Goal: Use online tool/utility: Utilize a website feature to perform a specific function

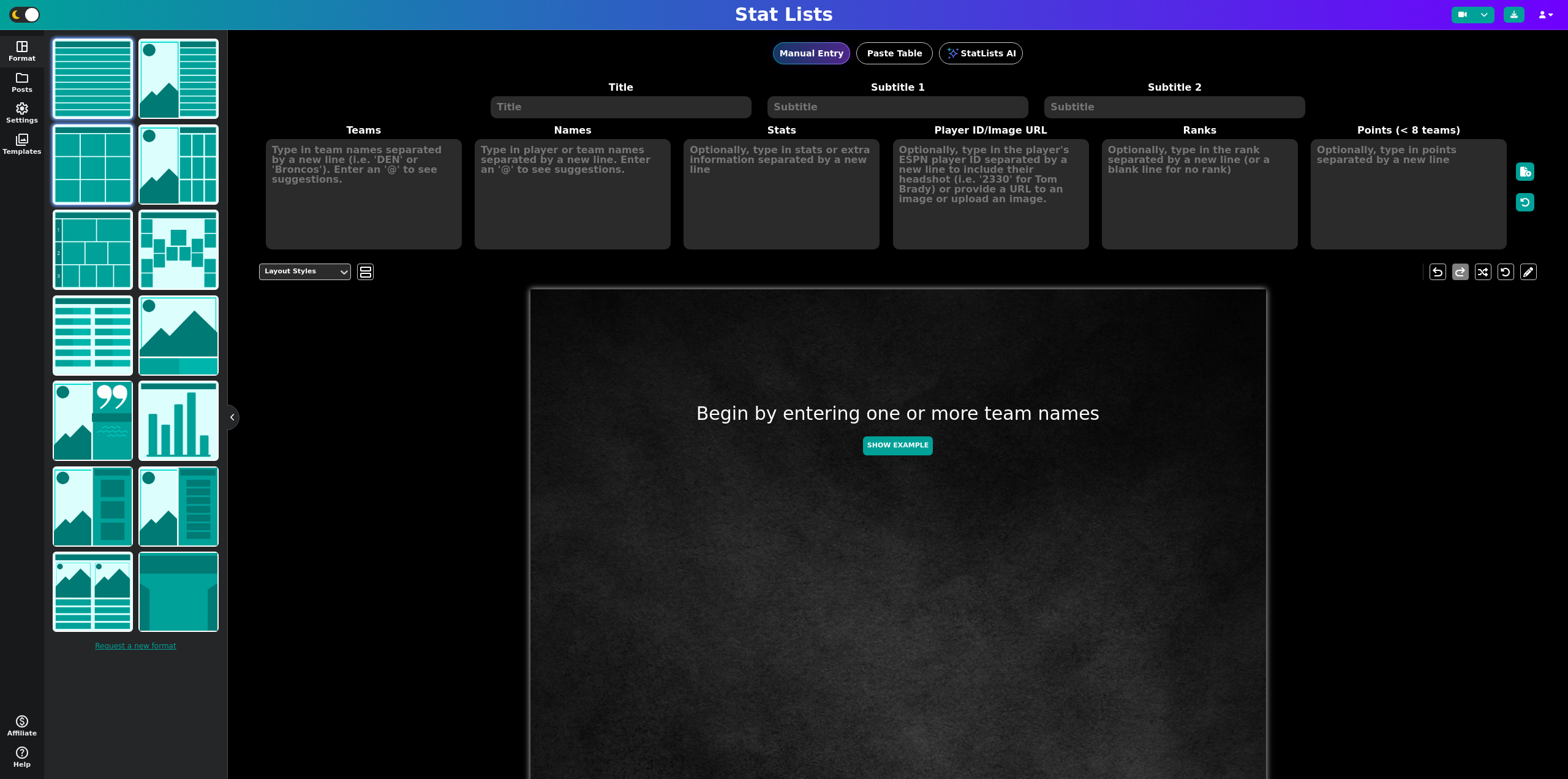
click at [94, 183] on img at bounding box center [92, 164] width 78 height 78
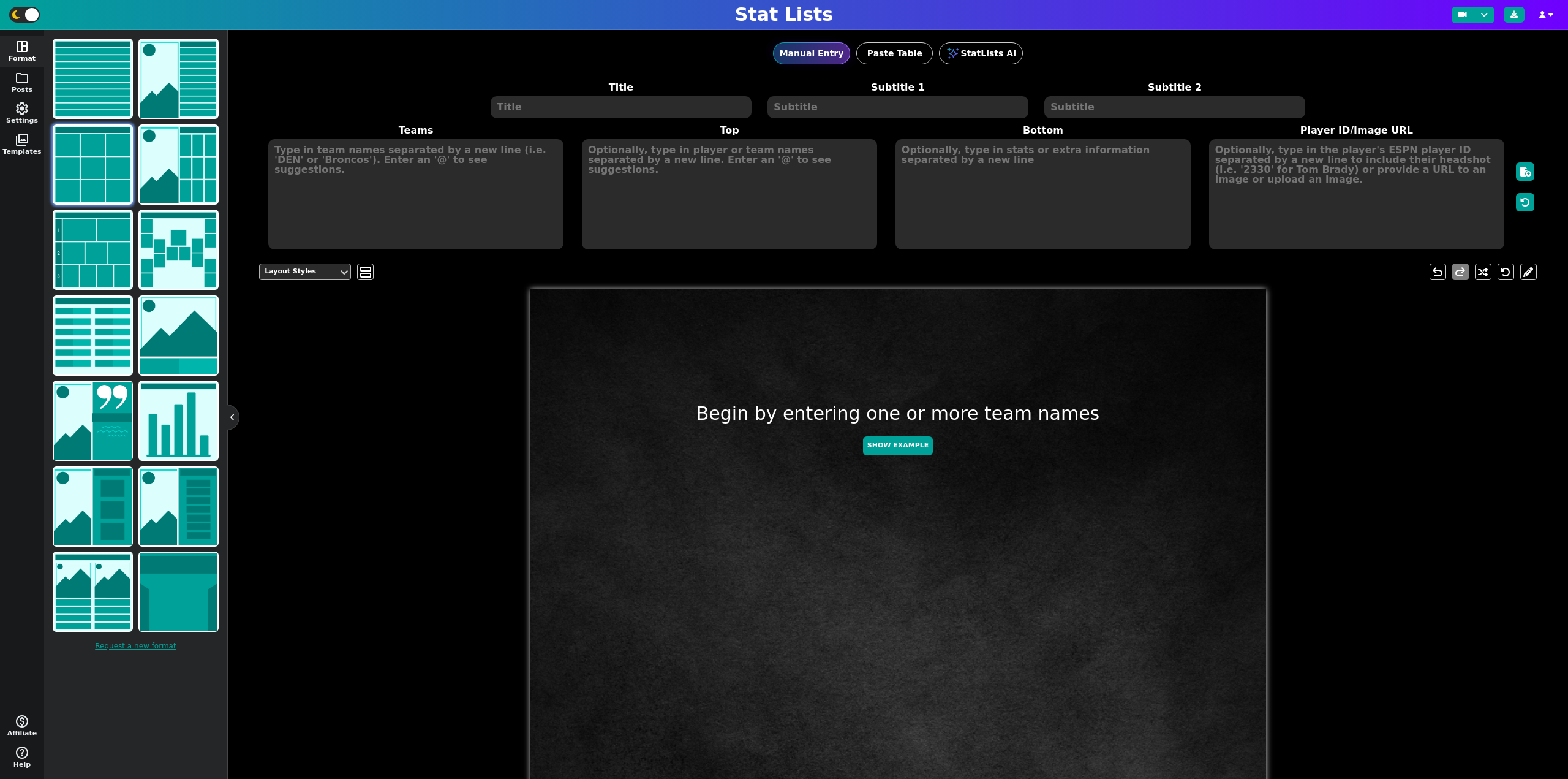
click at [303, 278] on div "Layout Styles" at bounding box center [299, 272] width 78 height 17
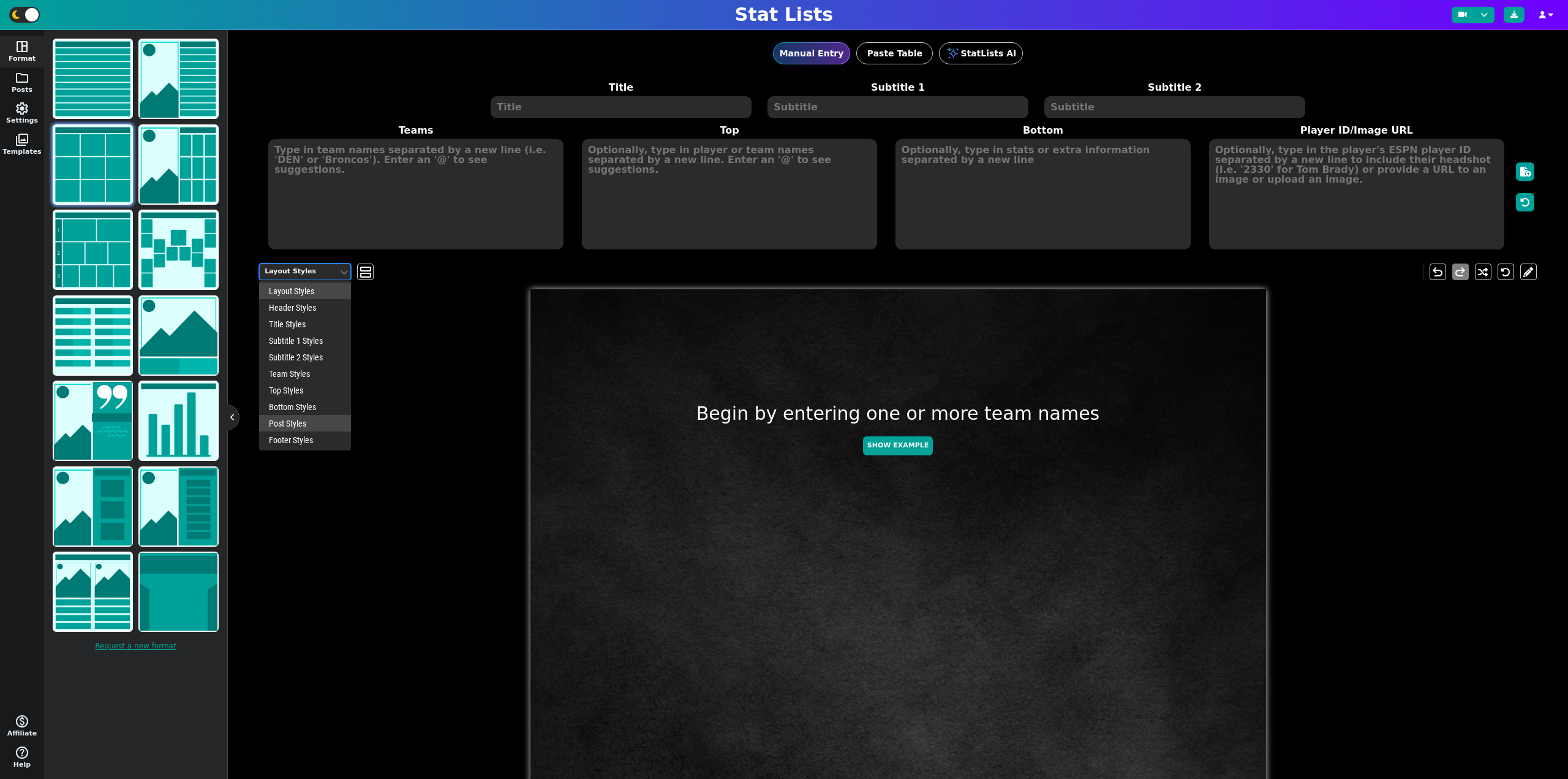
click at [313, 423] on div "Post Styles" at bounding box center [305, 423] width 92 height 17
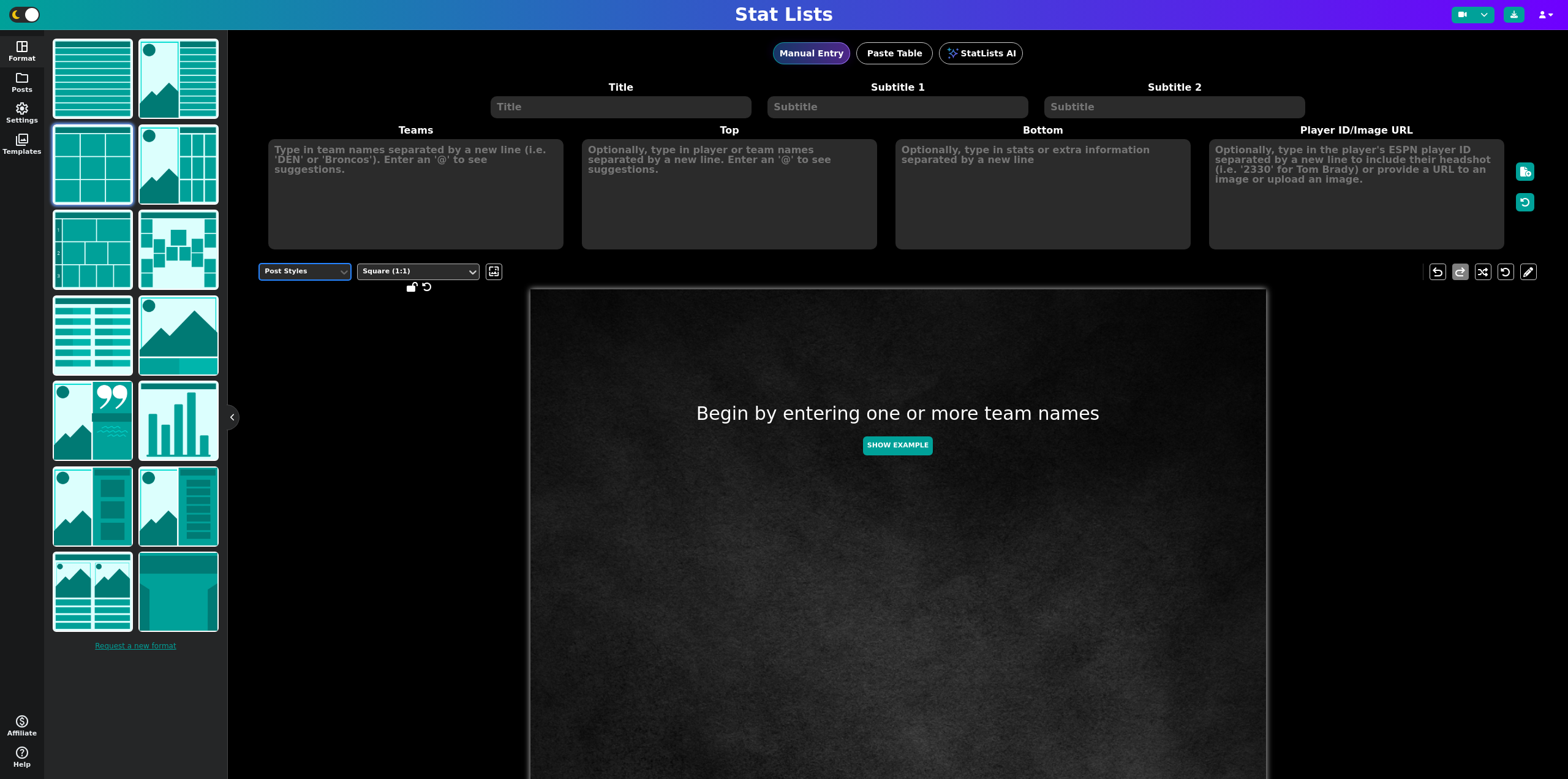
click at [405, 271] on div "Square (1:1)" at bounding box center [412, 272] width 99 height 11
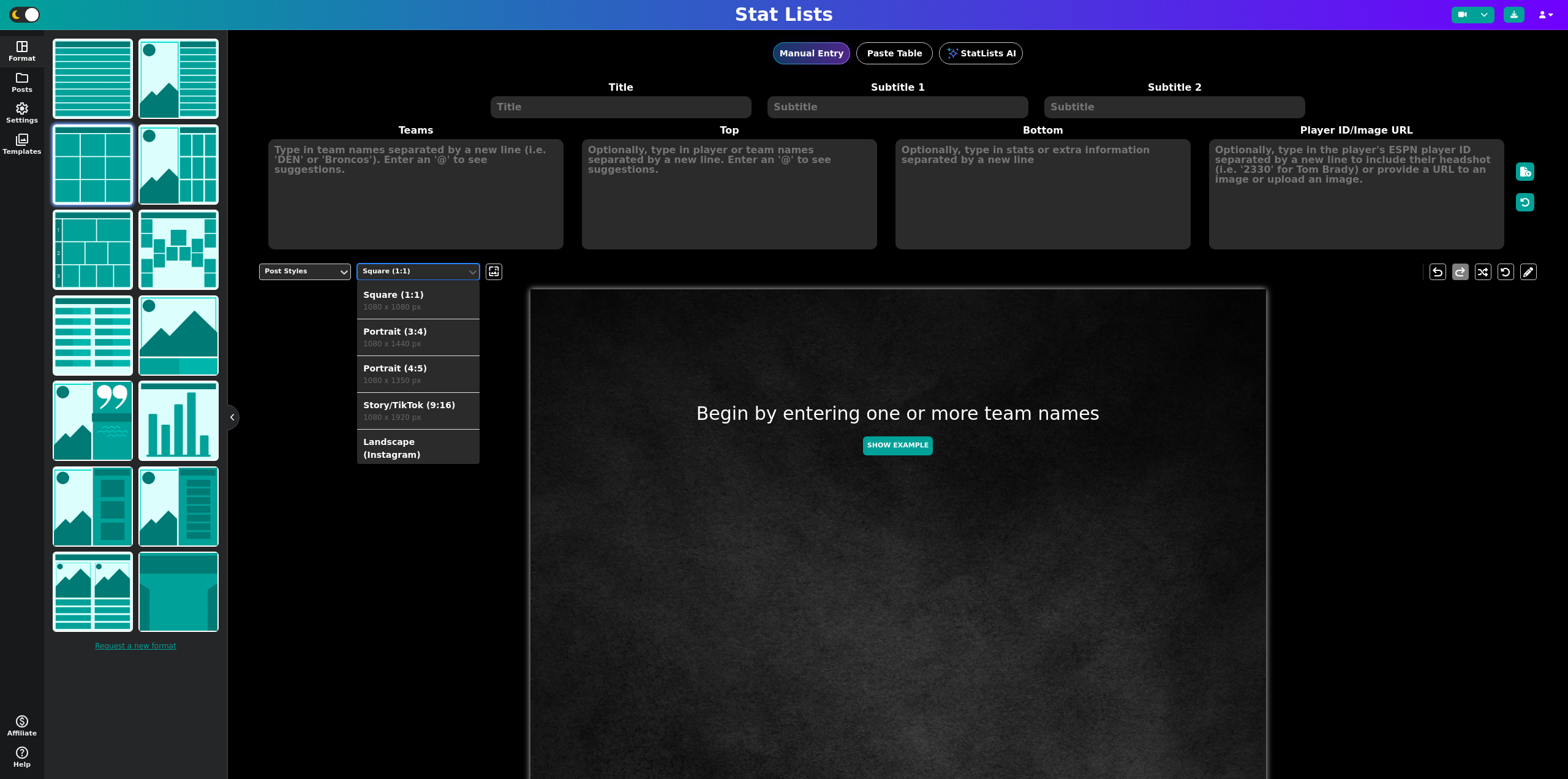
click at [418, 413] on div "1080 x 1920 px" at bounding box center [418, 417] width 111 height 11
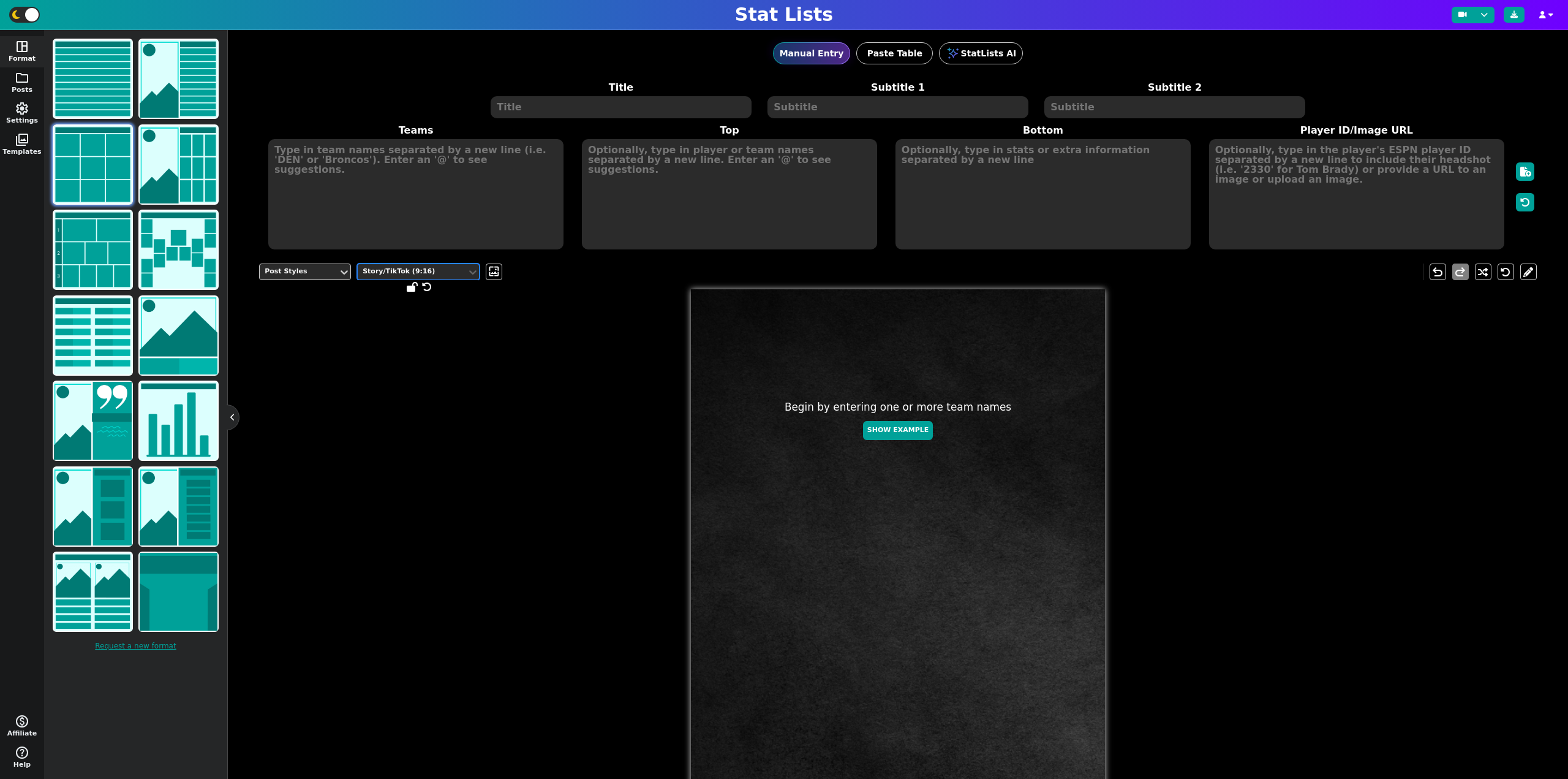
click at [433, 278] on div "Story/TikTok (9:16)" at bounding box center [412, 272] width 109 height 17
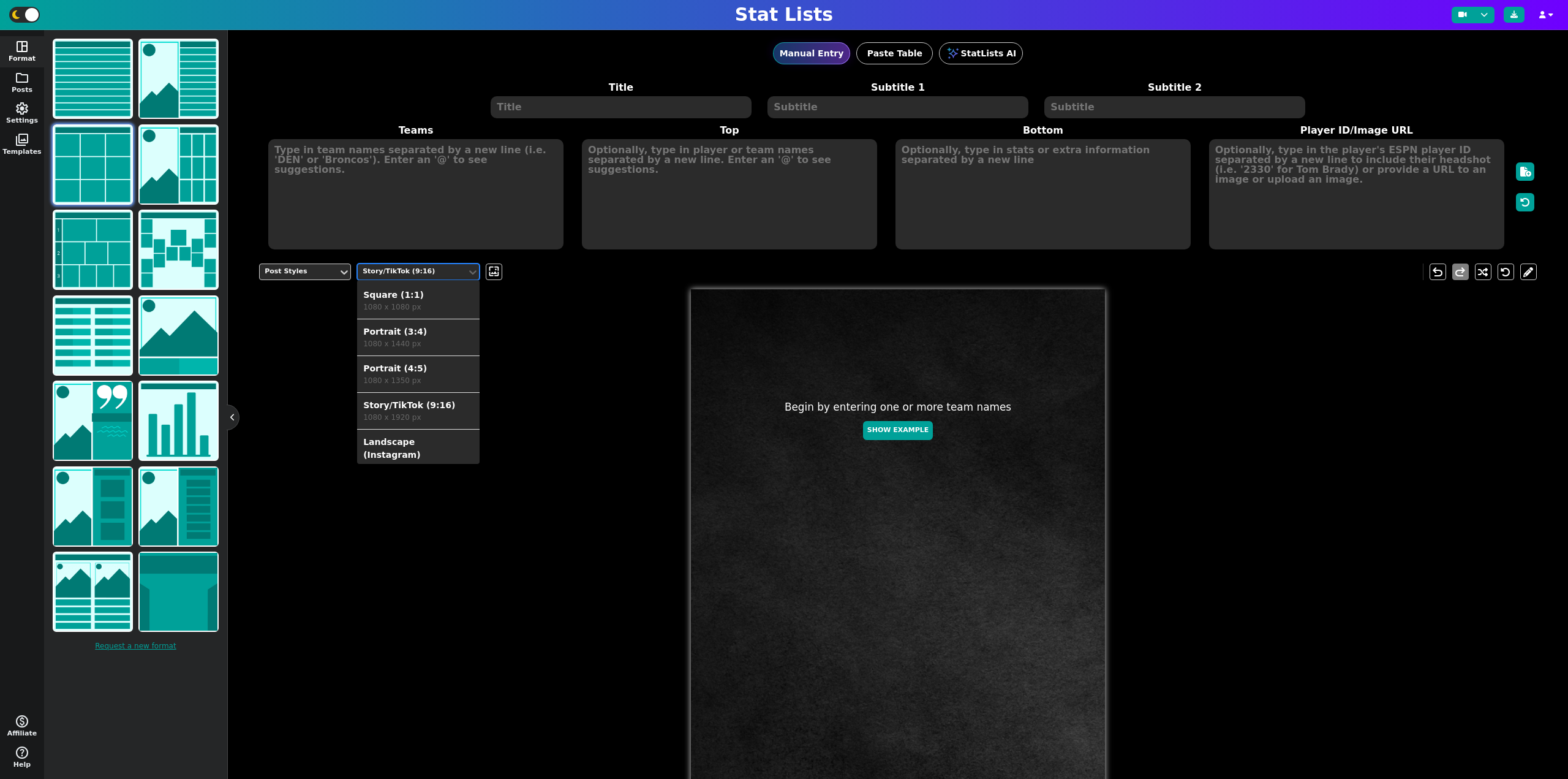
scroll to position [41, 0]
click at [425, 398] on div "Landscape (Instagram)" at bounding box center [418, 406] width 111 height 25
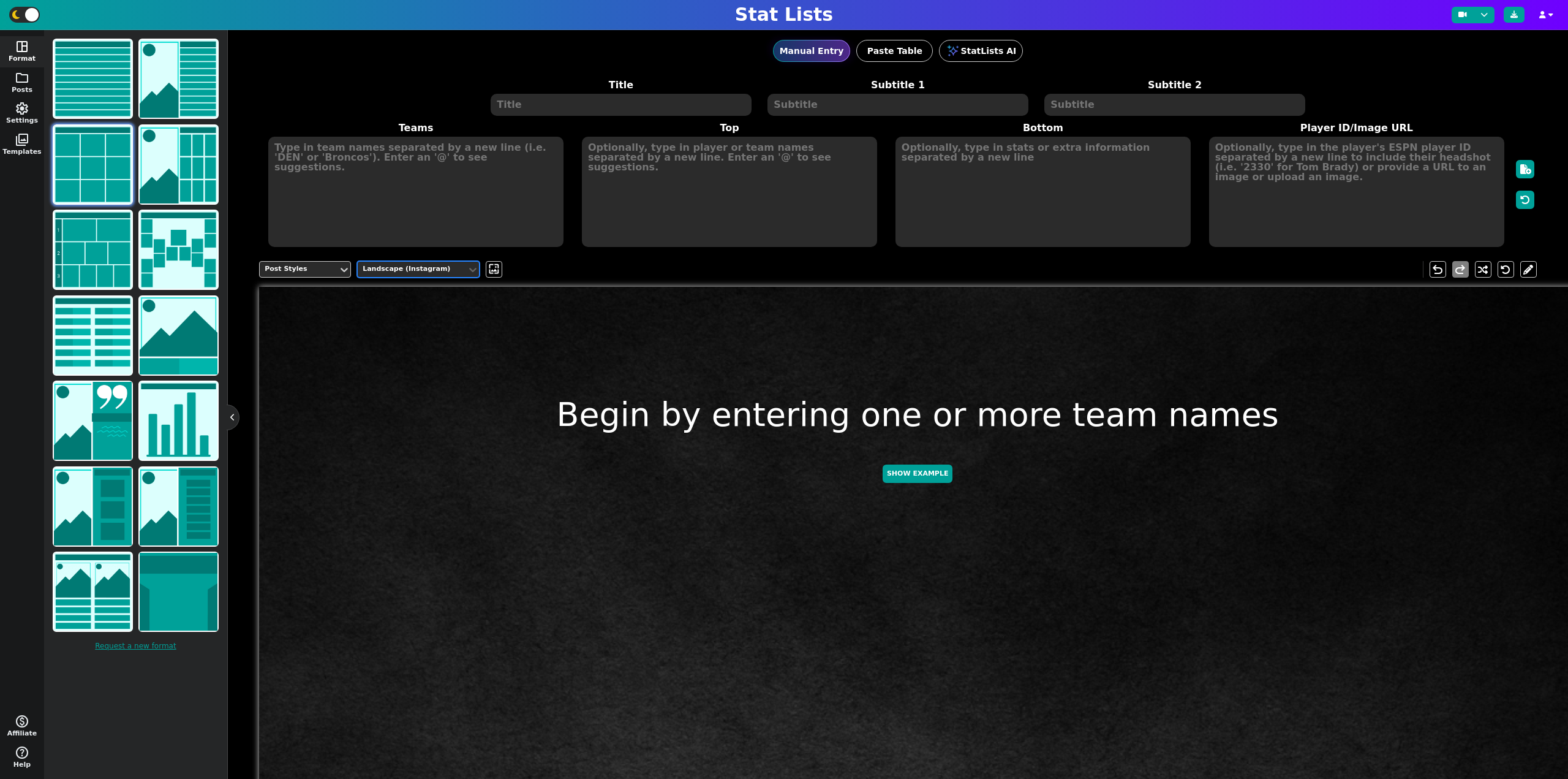
scroll to position [0, 0]
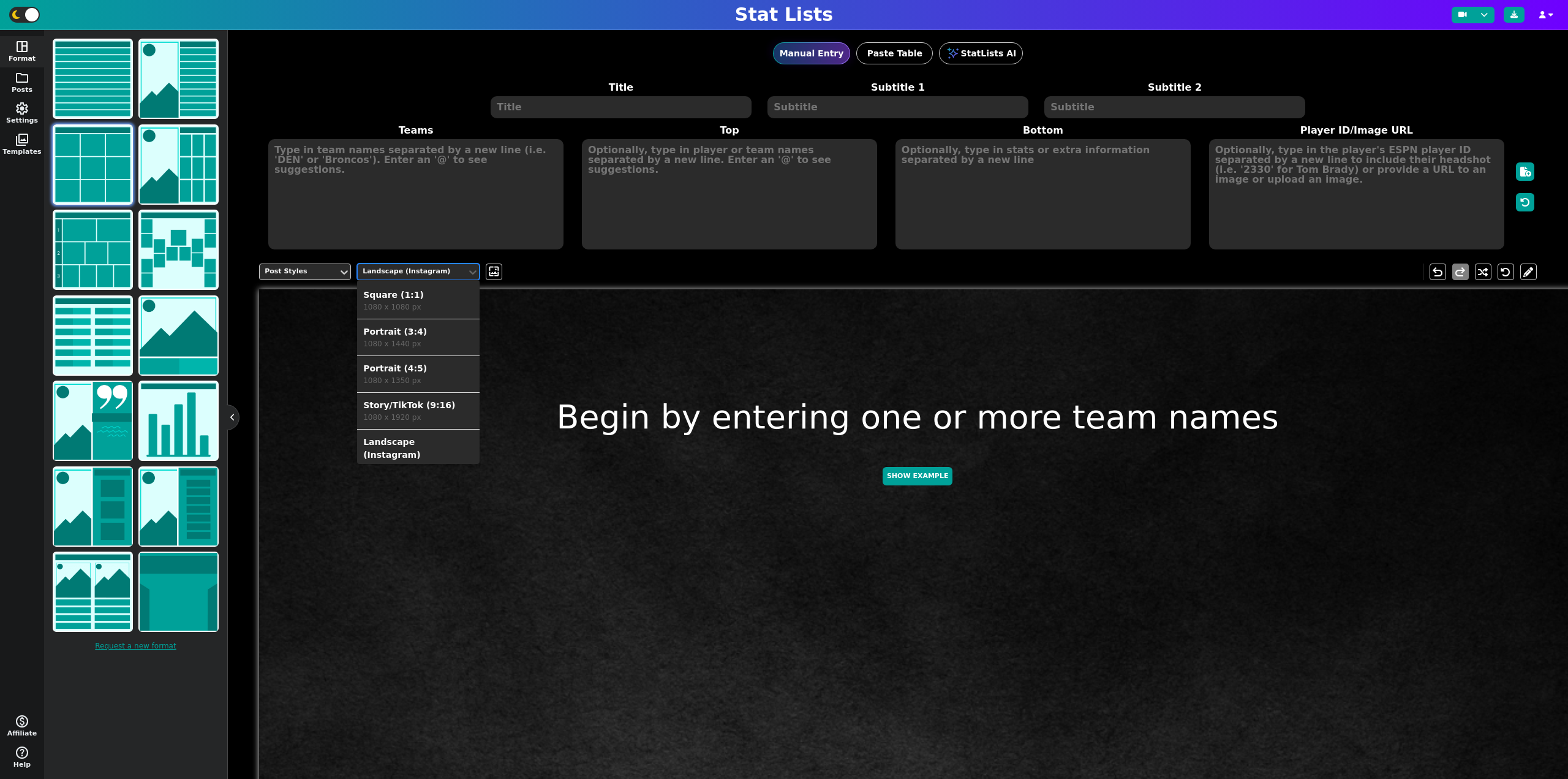
click at [441, 277] on div "Landscape (Instagram)" at bounding box center [412, 272] width 99 height 11
click at [415, 370] on div "Portrait (4:5)" at bounding box center [418, 368] width 111 height 13
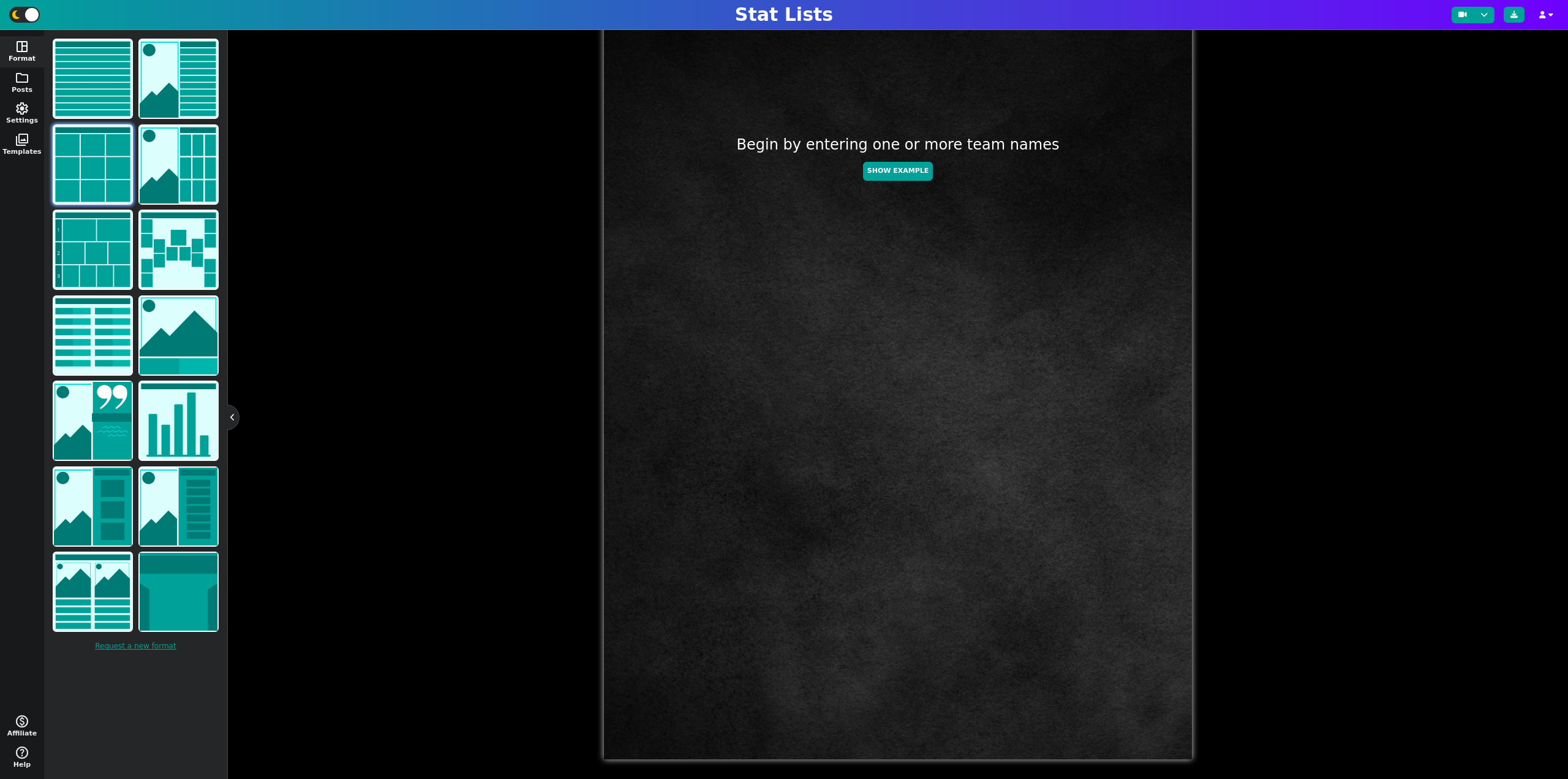
scroll to position [268, 0]
click at [232, 416] on button at bounding box center [233, 417] width 12 height 12
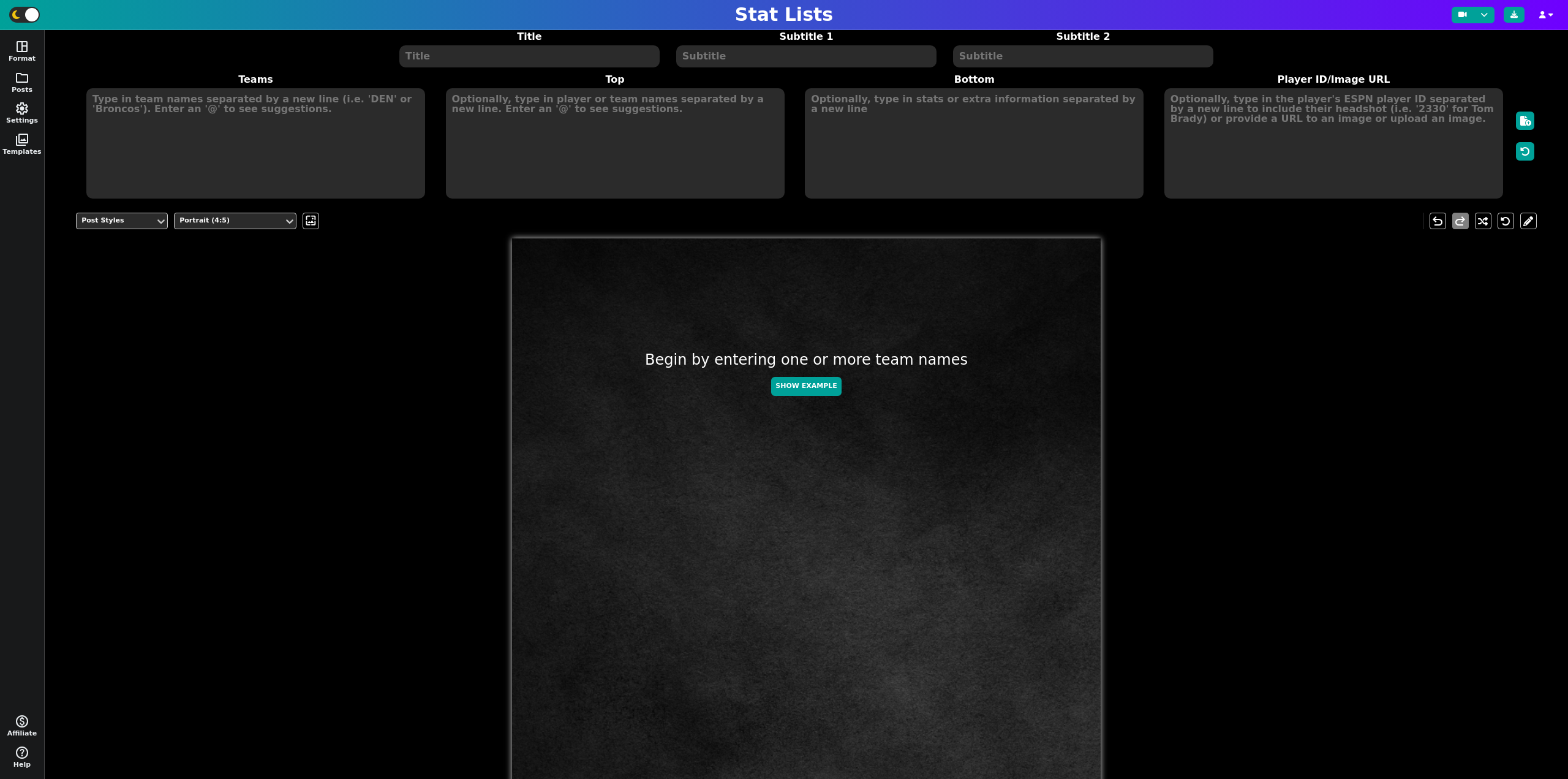
scroll to position [0, 0]
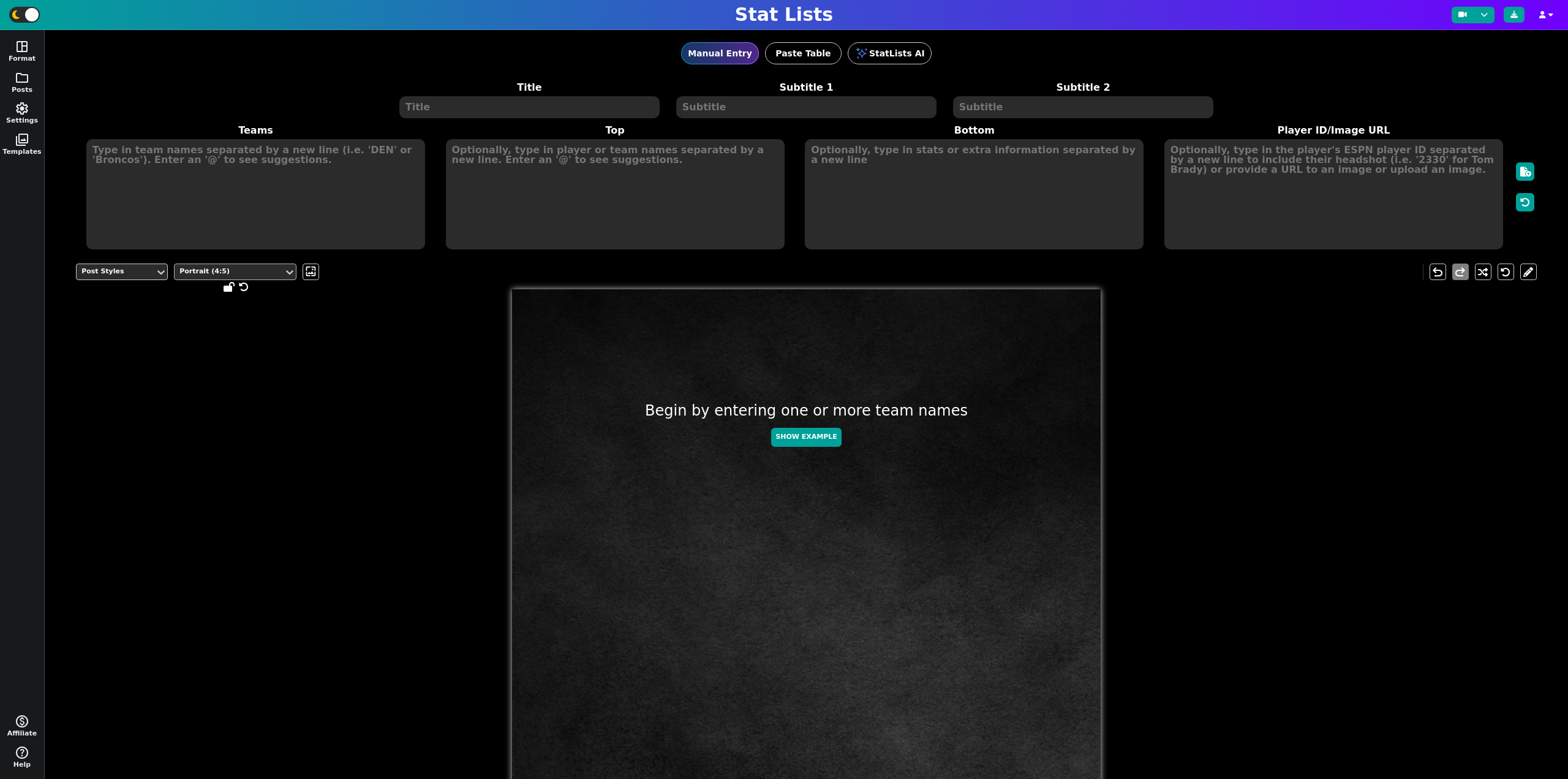
click at [240, 275] on div "Portrait (4:5)" at bounding box center [229, 272] width 99 height 11
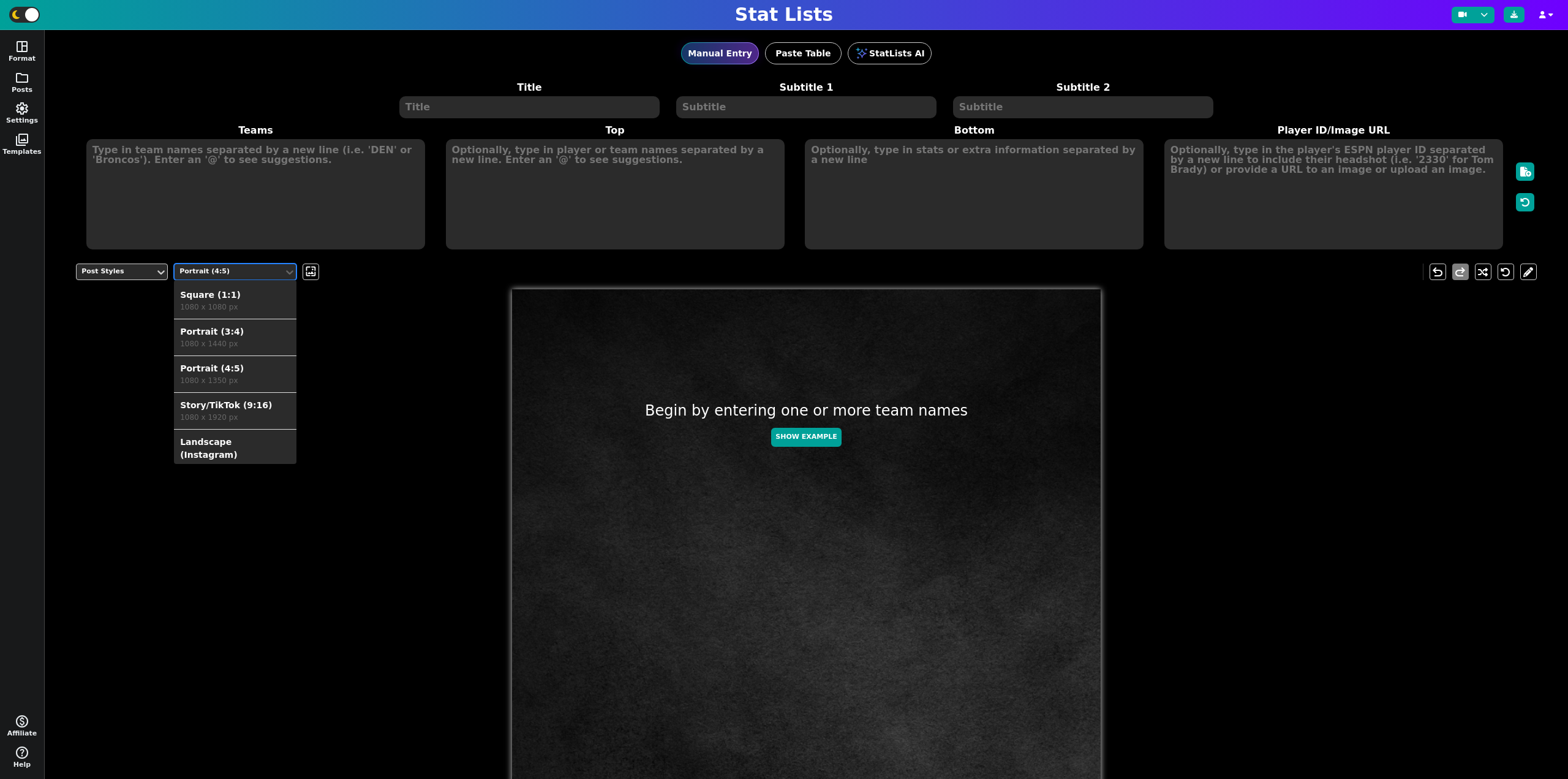
click at [235, 301] on div "1080 x 1080 px" at bounding box center [235, 307] width 111 height 11
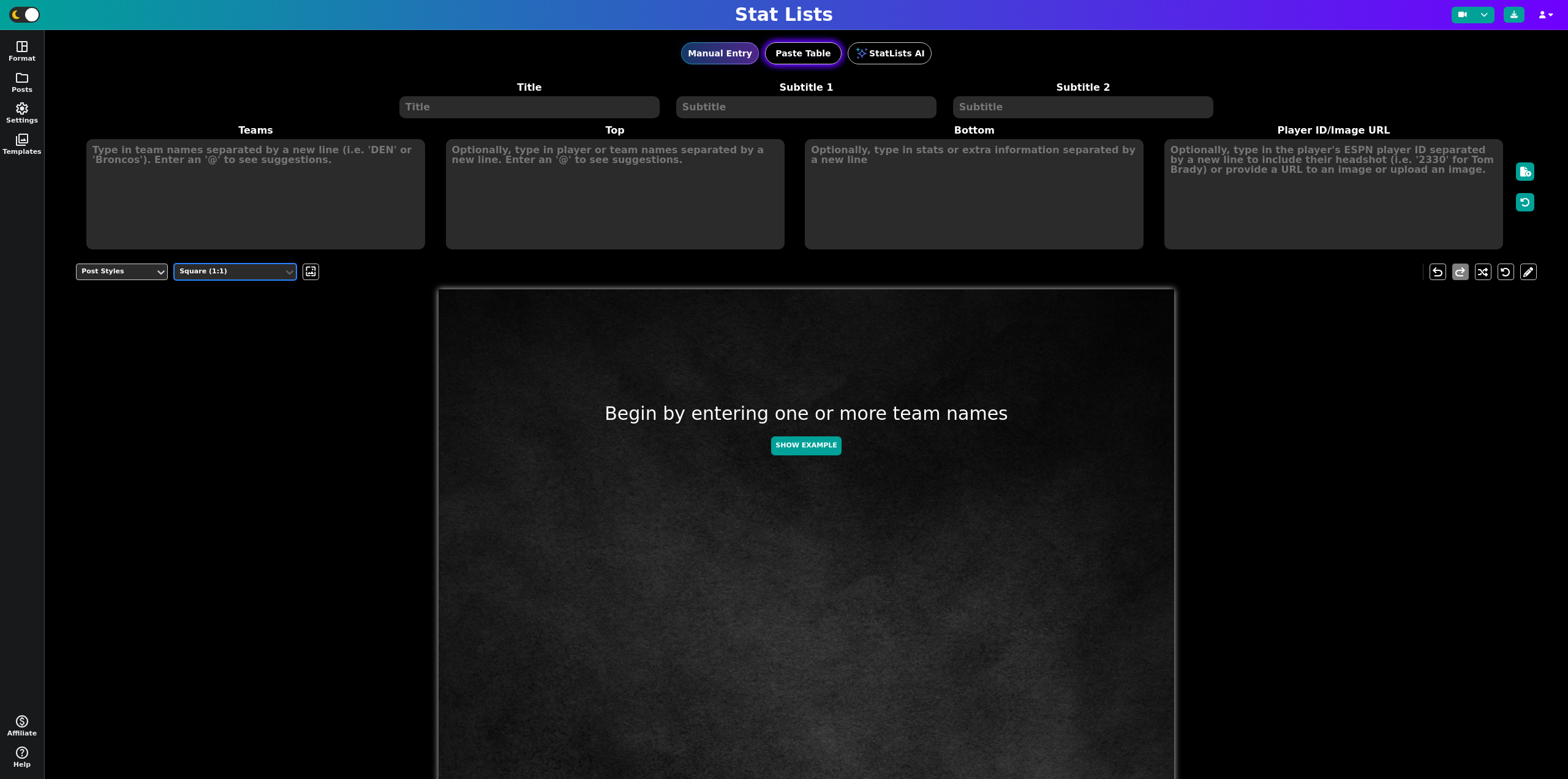
click at [806, 49] on button "Paste Table" at bounding box center [803, 53] width 77 height 22
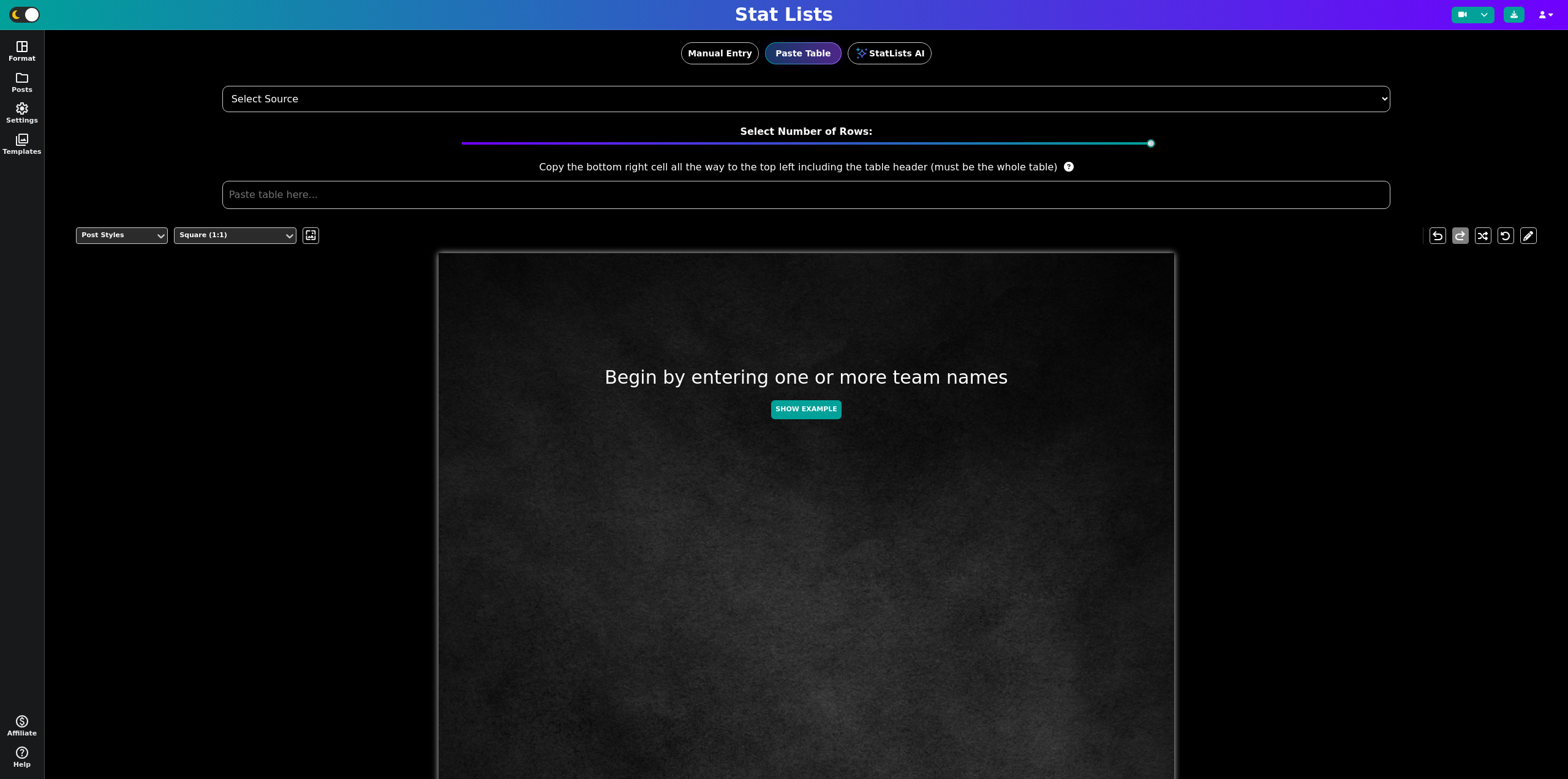
click at [24, 47] on span "space_dashboard" at bounding box center [22, 46] width 15 height 15
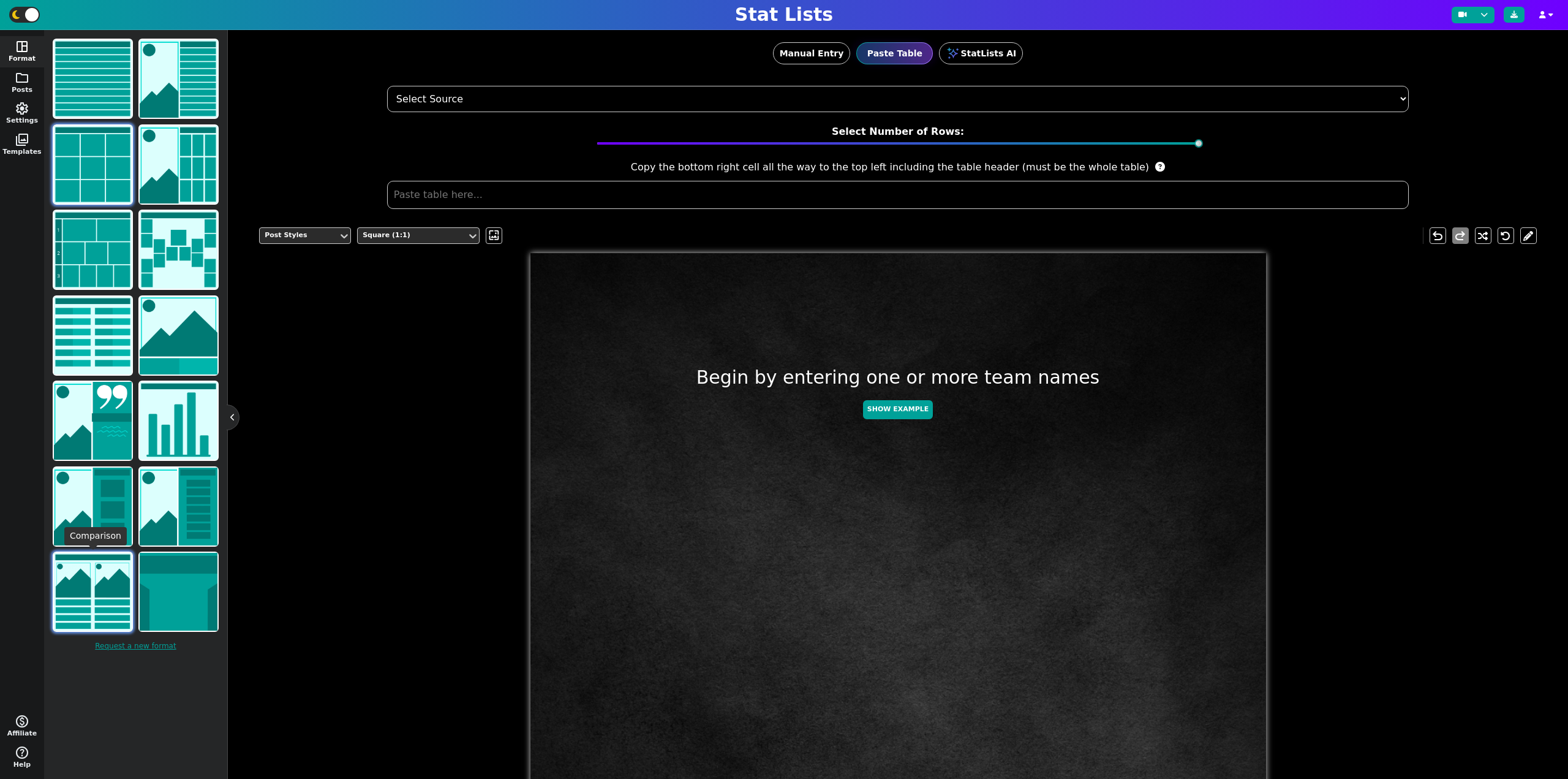
click at [89, 600] on img at bounding box center [92, 591] width 78 height 78
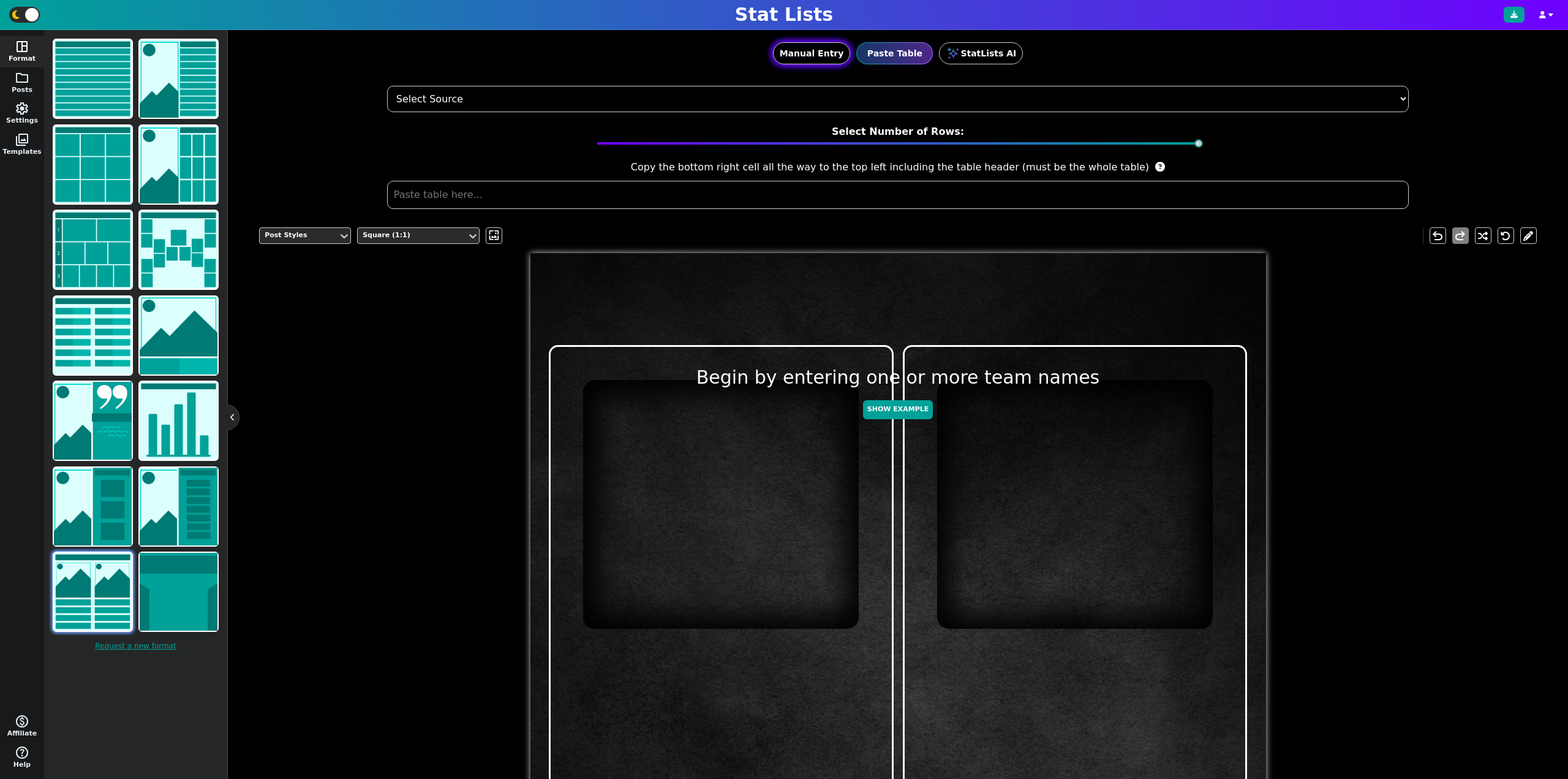
click at [804, 52] on button "Manual Entry" at bounding box center [812, 53] width 78 height 22
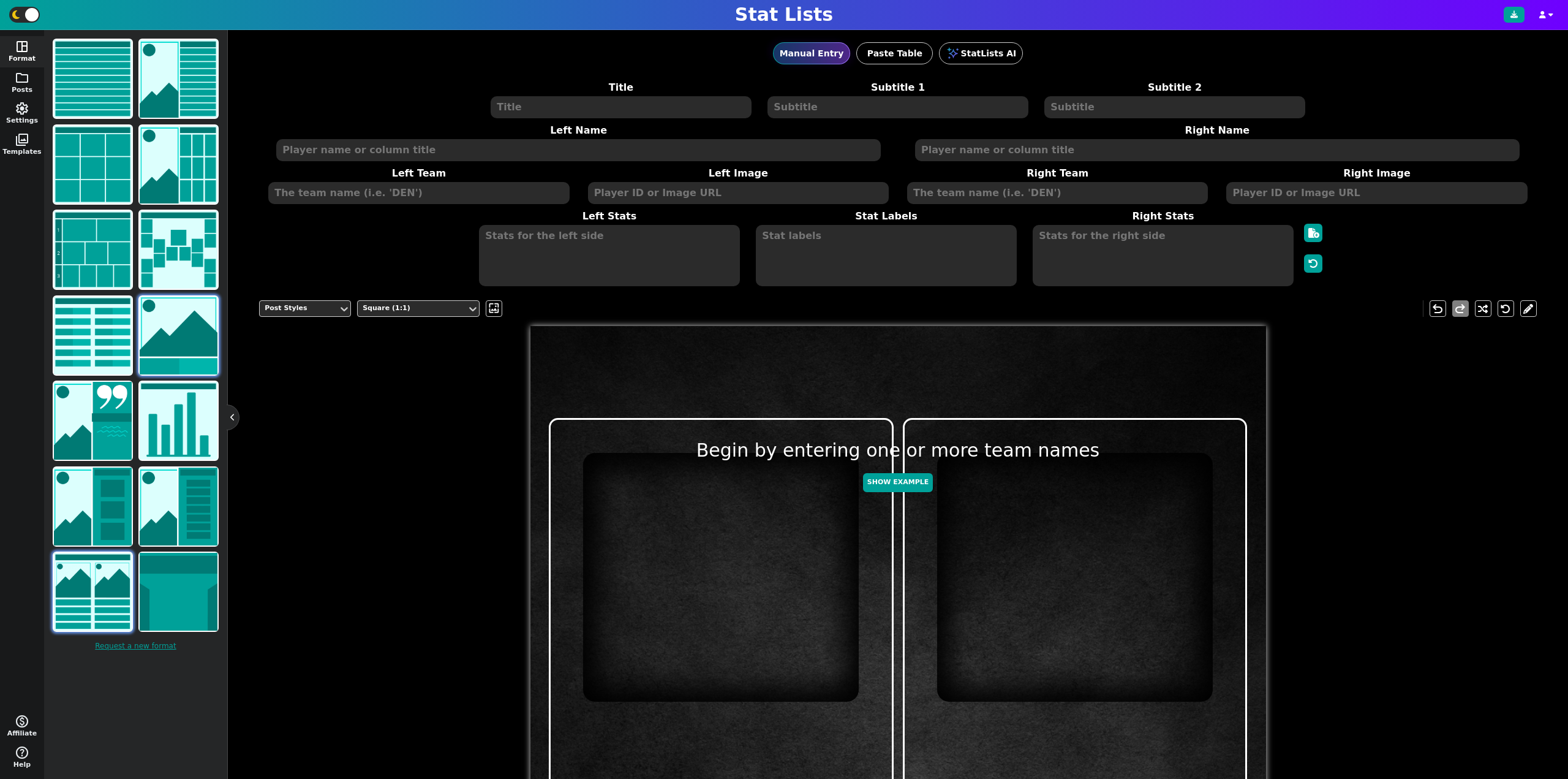
click at [168, 336] on img at bounding box center [178, 335] width 78 height 78
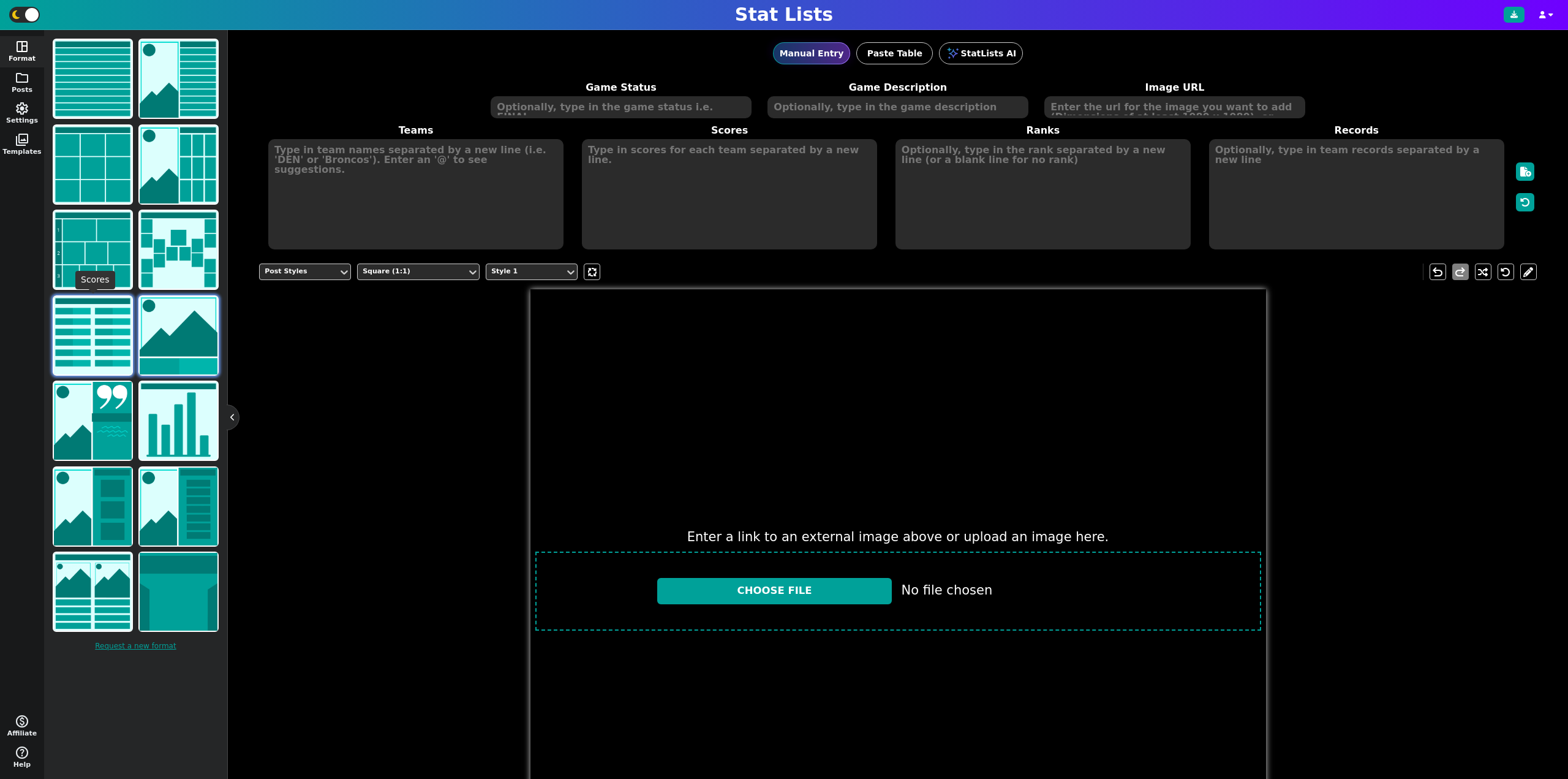
click at [93, 336] on img at bounding box center [92, 335] width 78 height 78
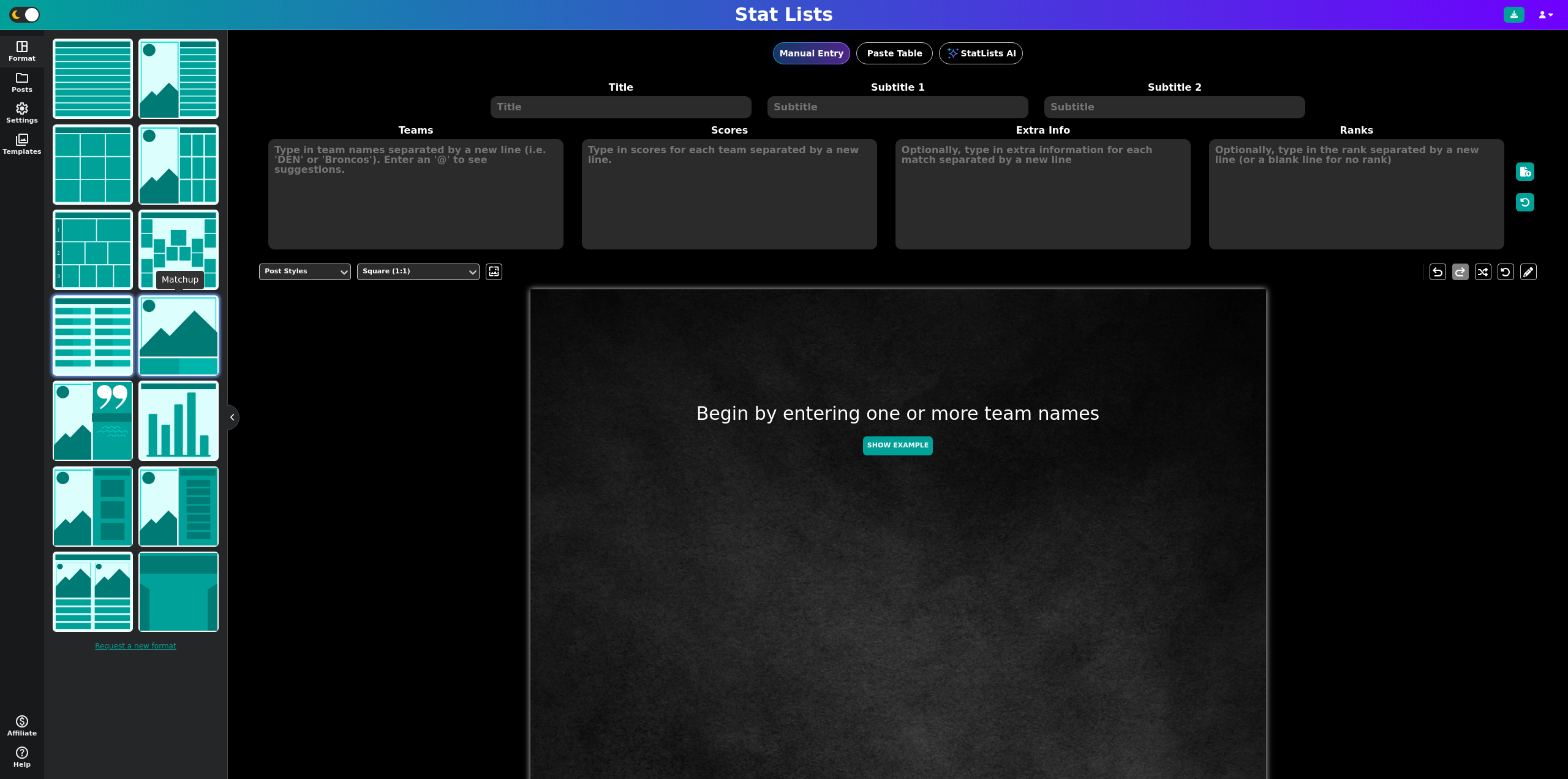
click at [170, 323] on img at bounding box center [178, 335] width 78 height 78
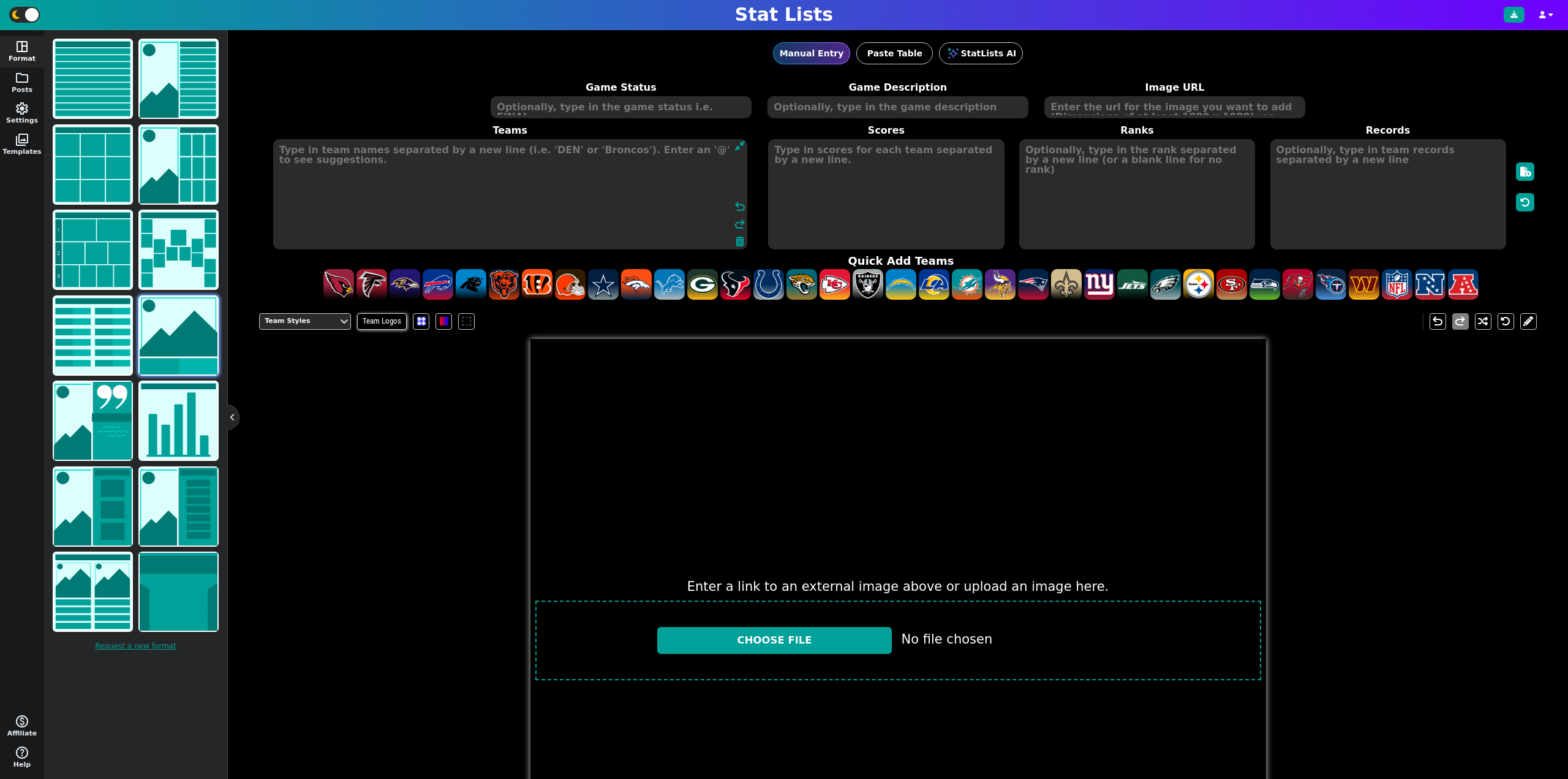
click at [473, 214] on textarea at bounding box center [510, 194] width 474 height 111
type textarea "NYJ DEN"
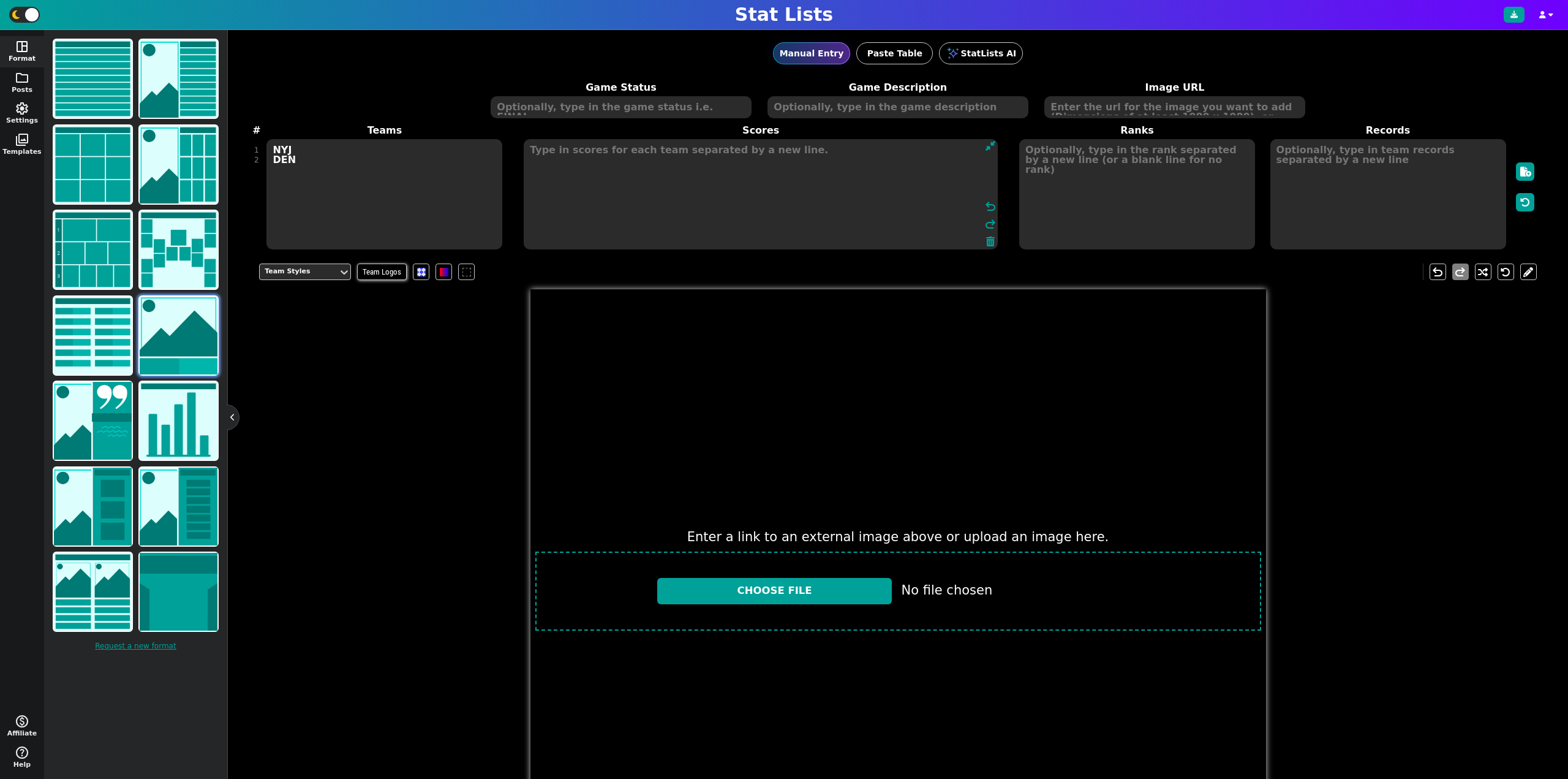
click at [839, 194] on textarea at bounding box center [760, 194] width 474 height 111
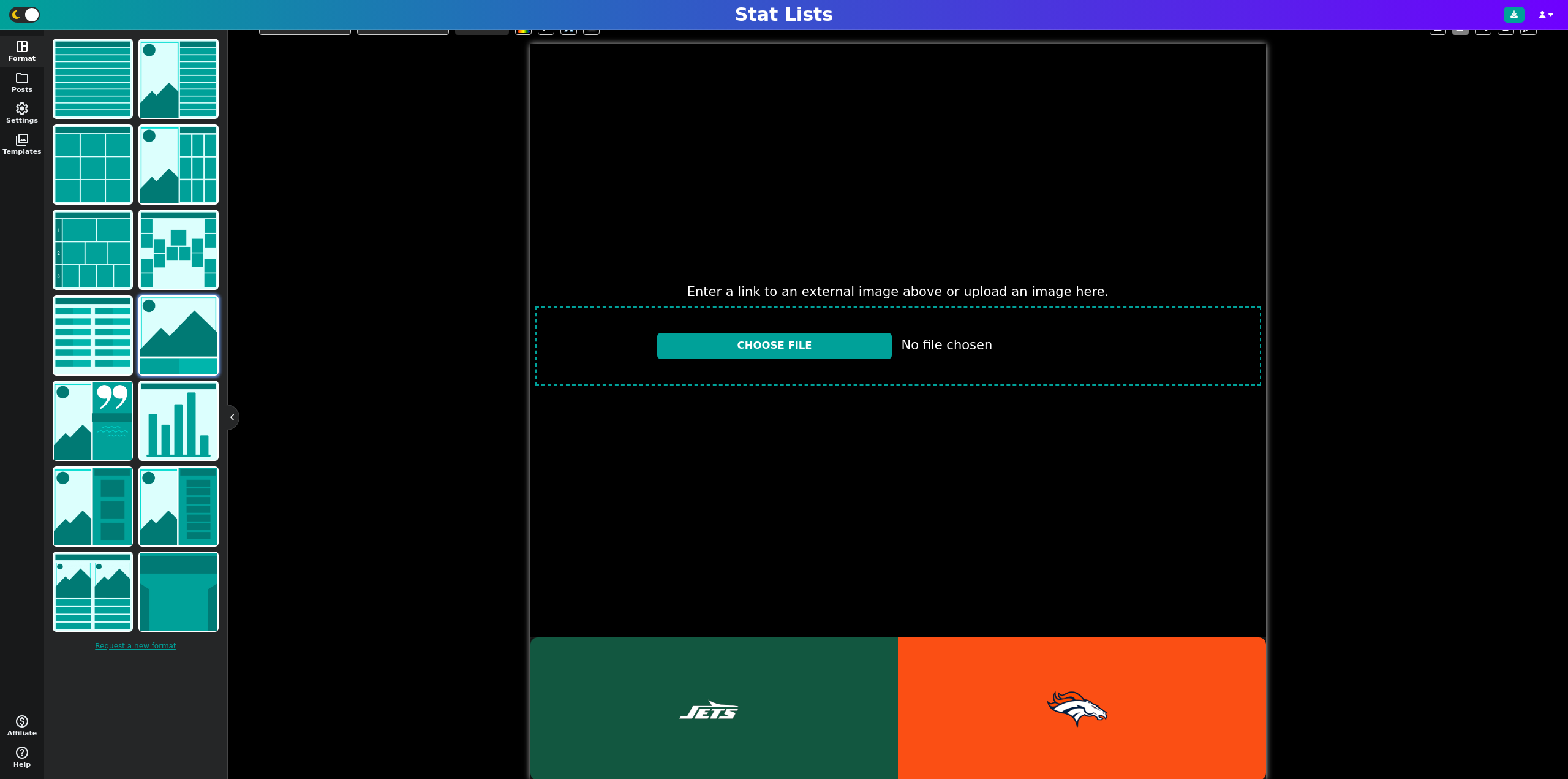
type textarea "s"
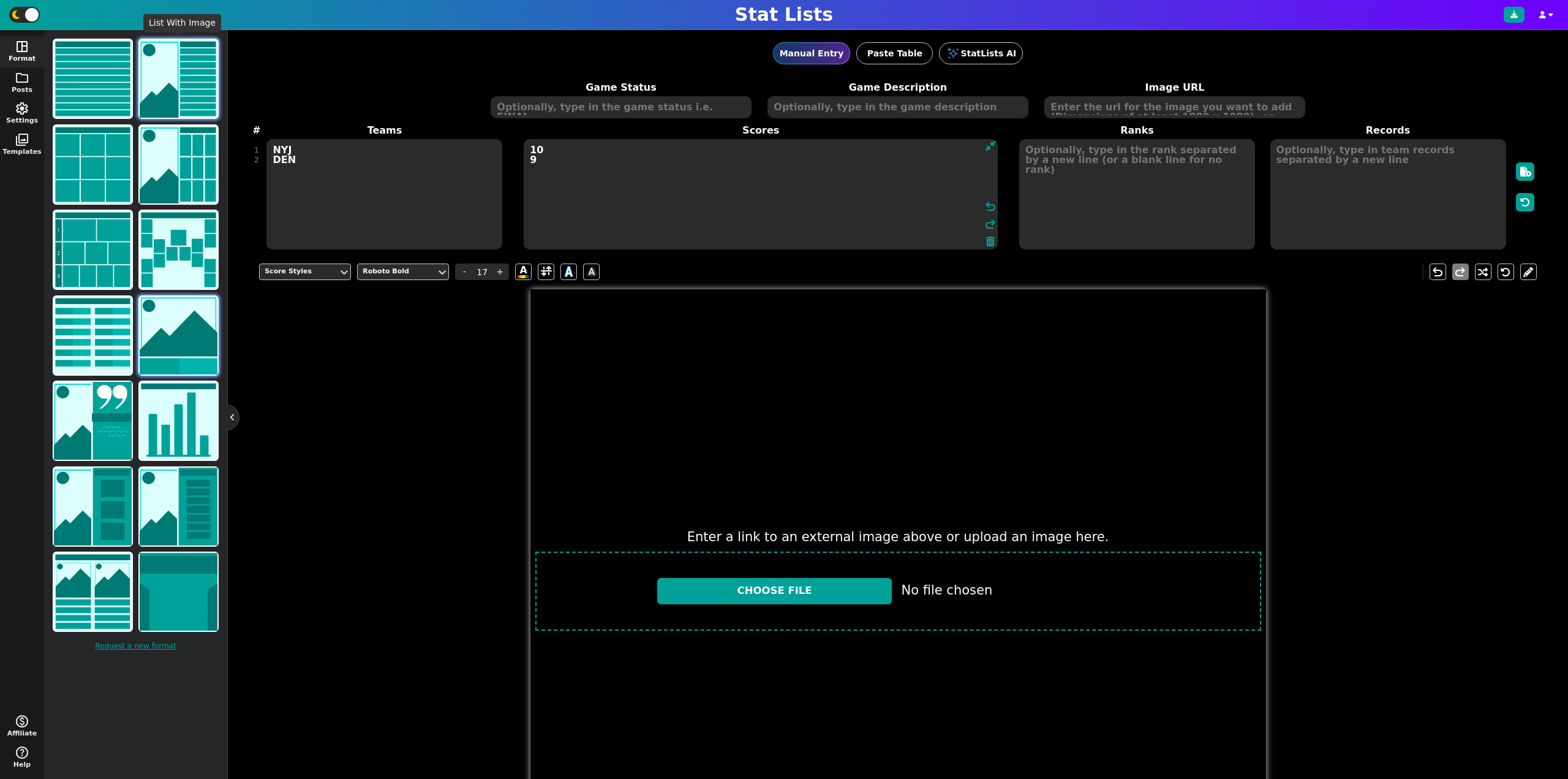
type textarea "10 9"
click at [166, 94] on img at bounding box center [178, 78] width 78 height 78
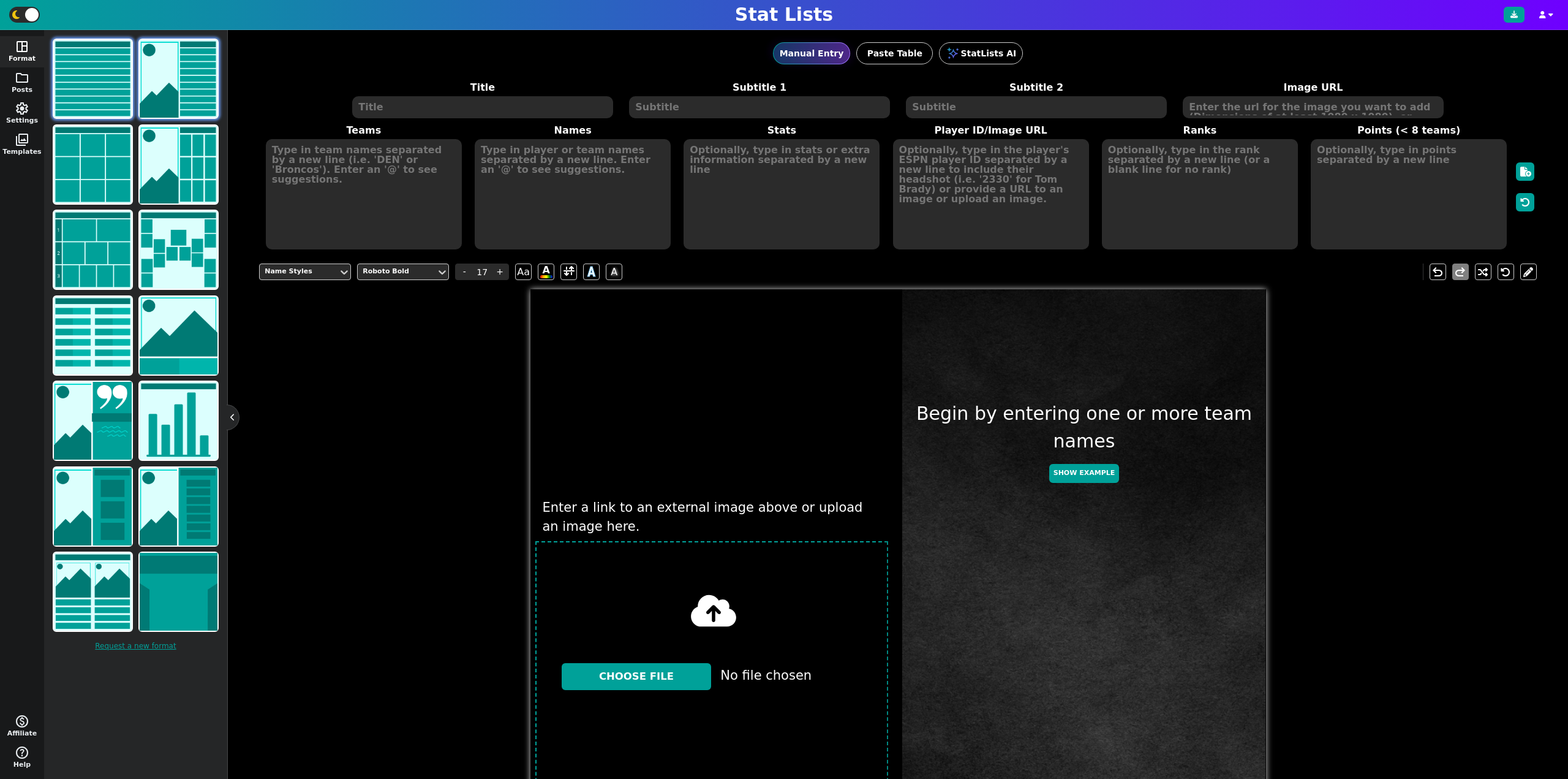
click at [93, 91] on img at bounding box center [92, 78] width 78 height 78
